Goal: Transaction & Acquisition: Purchase product/service

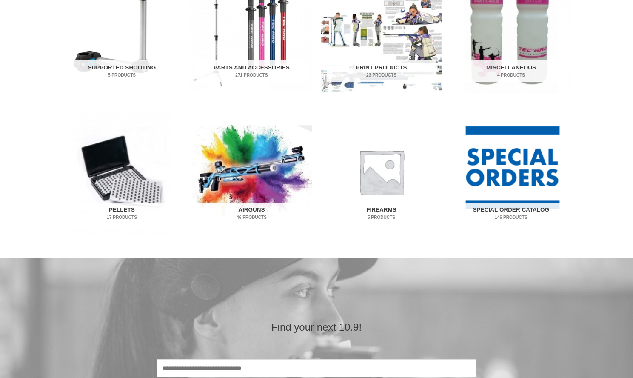
scroll to position [348, 0]
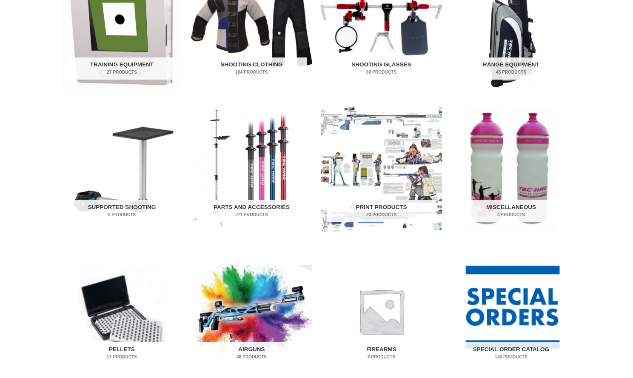
click at [132, 349] on h2 "Pellets 17 Products" at bounding box center [122, 353] width 110 height 22
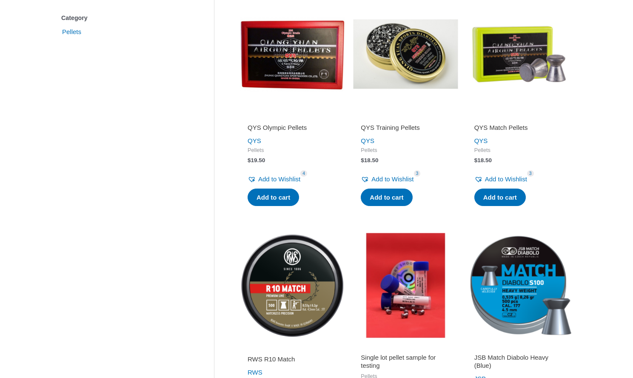
scroll to position [207, 0]
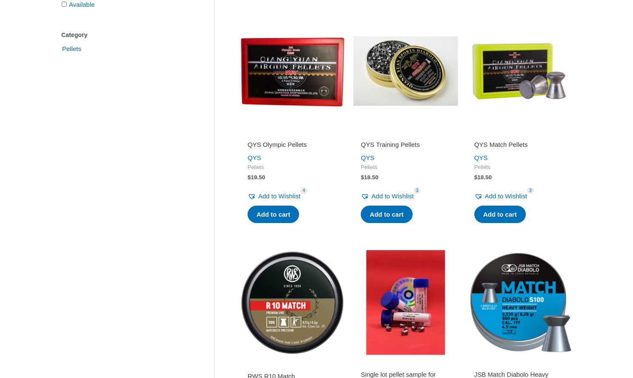
click at [398, 92] on img at bounding box center [405, 71] width 105 height 105
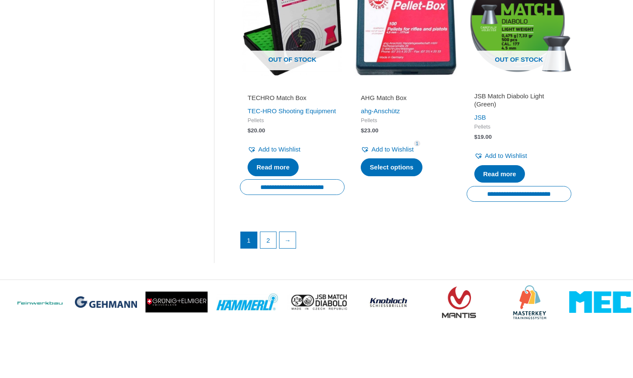
scroll to position [1212, 0]
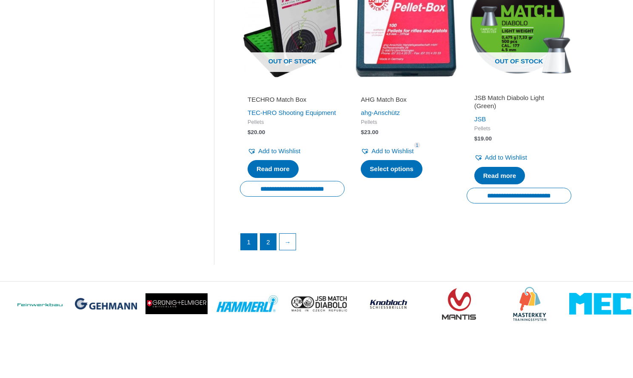
click at [269, 240] on link "2" at bounding box center [268, 242] width 16 height 16
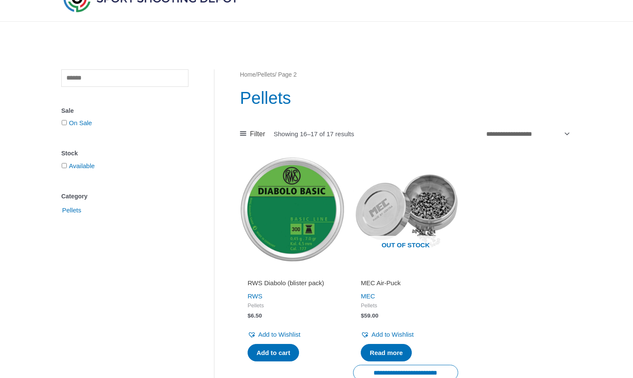
scroll to position [66, 0]
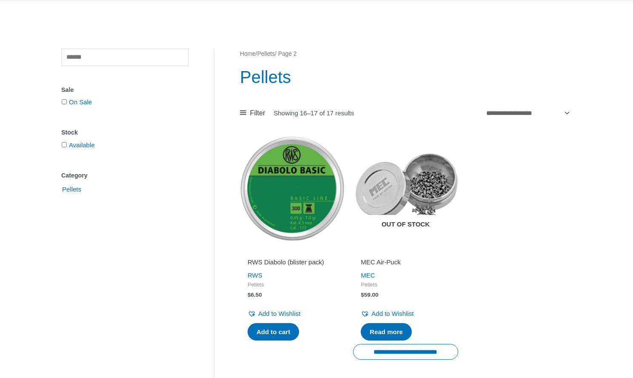
click at [436, 200] on img at bounding box center [405, 188] width 105 height 105
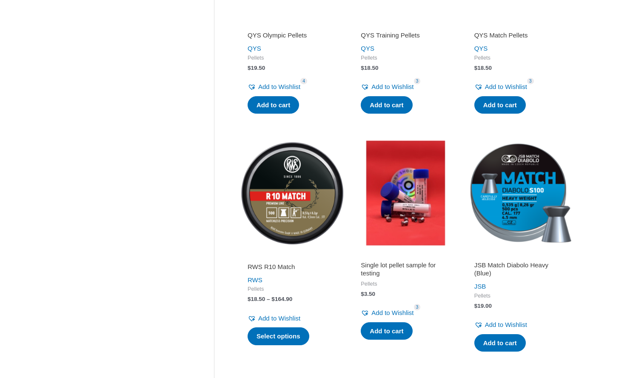
scroll to position [28, 0]
